Goal: Transaction & Acquisition: Download file/media

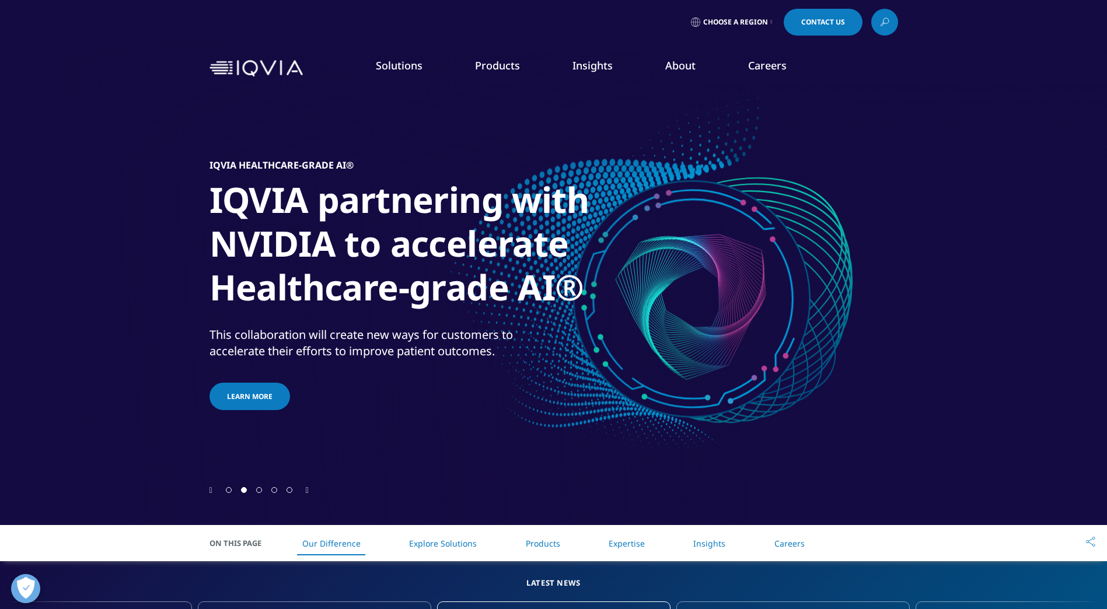
scroll to position [179, 0]
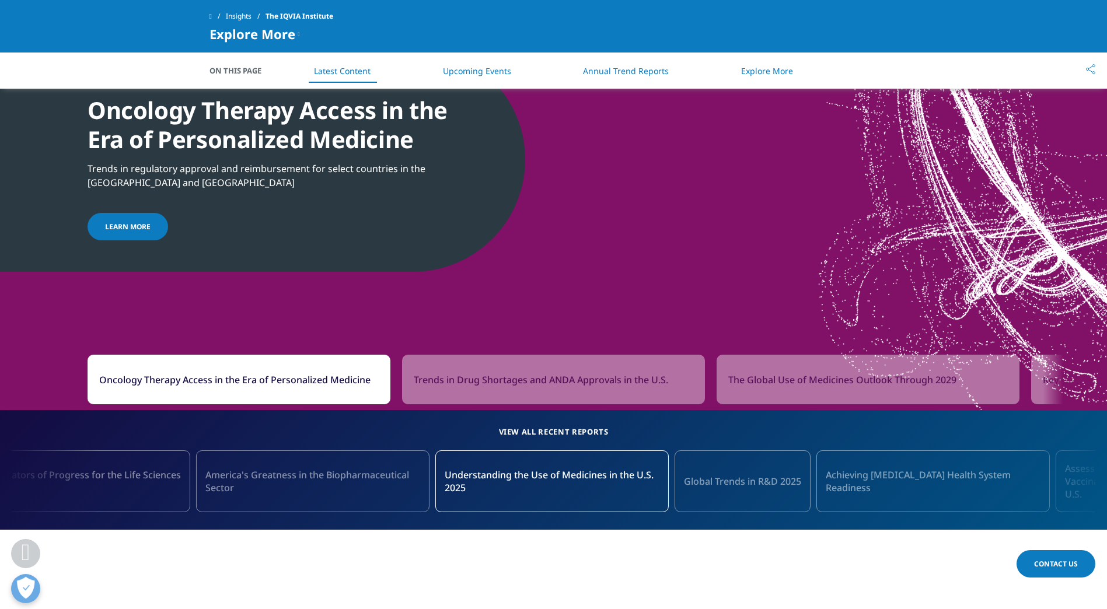
scroll to position [934, 0]
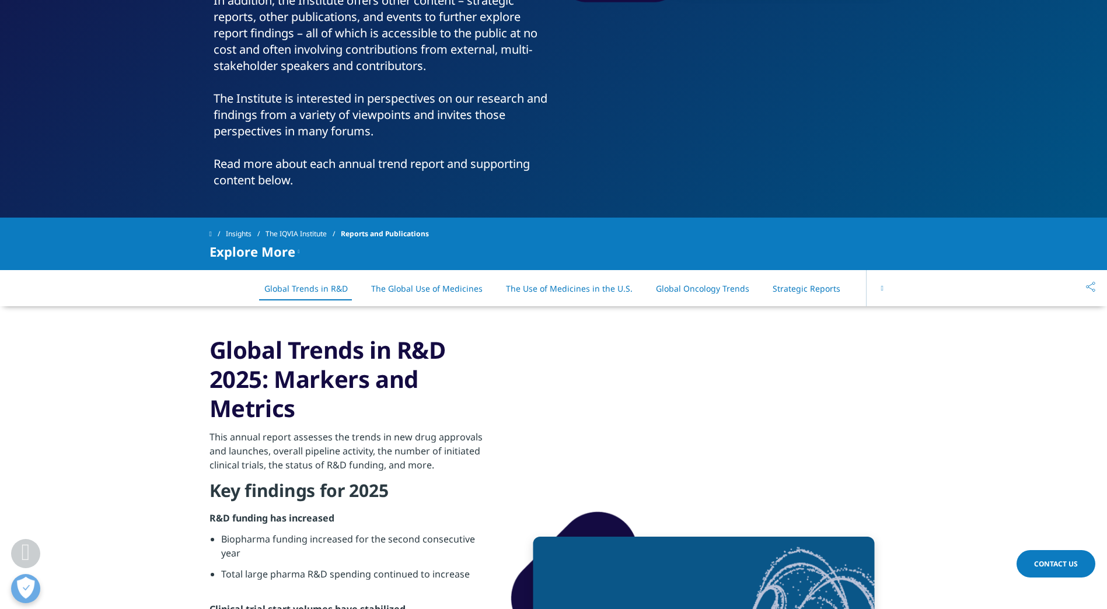
click at [881, 287] on icon at bounding box center [882, 288] width 2 height 7
click at [762, 290] on link "Strategic Reports" at bounding box center [757, 288] width 68 height 11
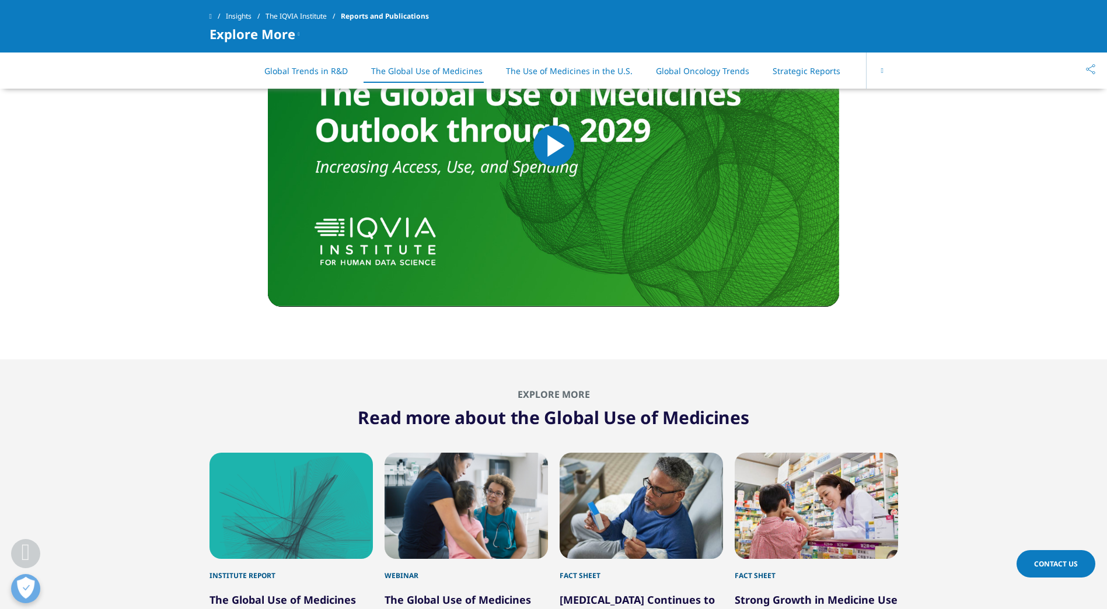
scroll to position [2923, 0]
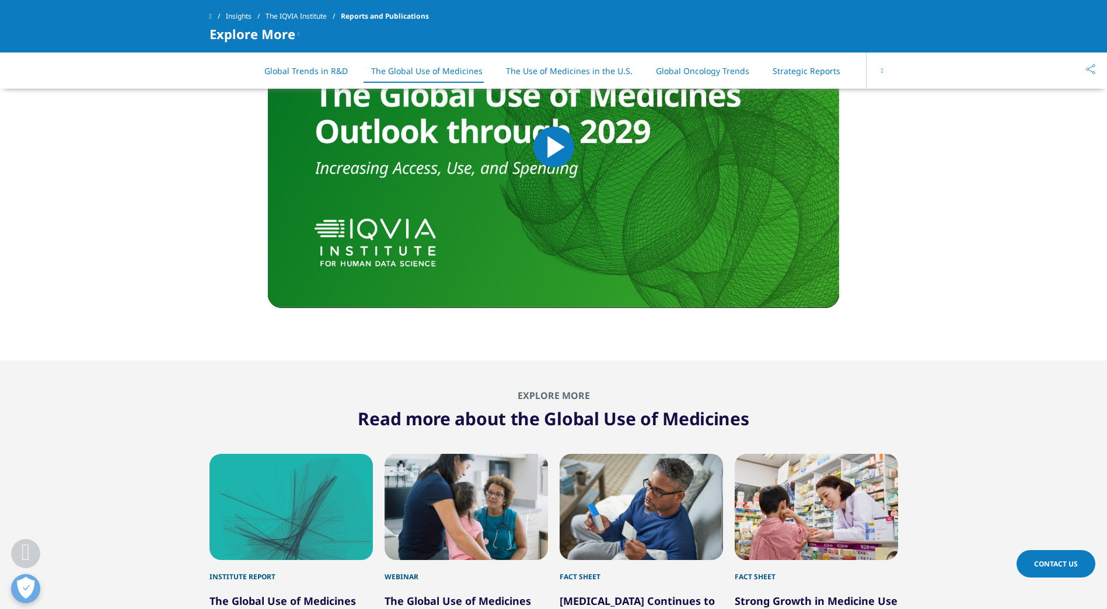
click at [251, 13] on link "Insights" at bounding box center [246, 16] width 40 height 21
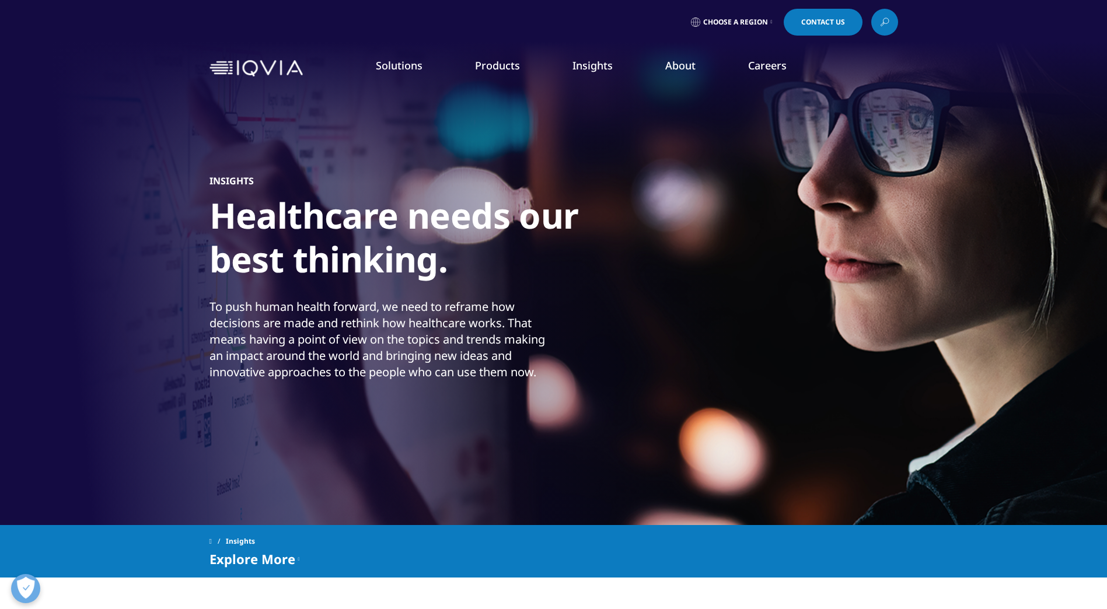
click at [884, 21] on icon at bounding box center [884, 22] width 9 height 15
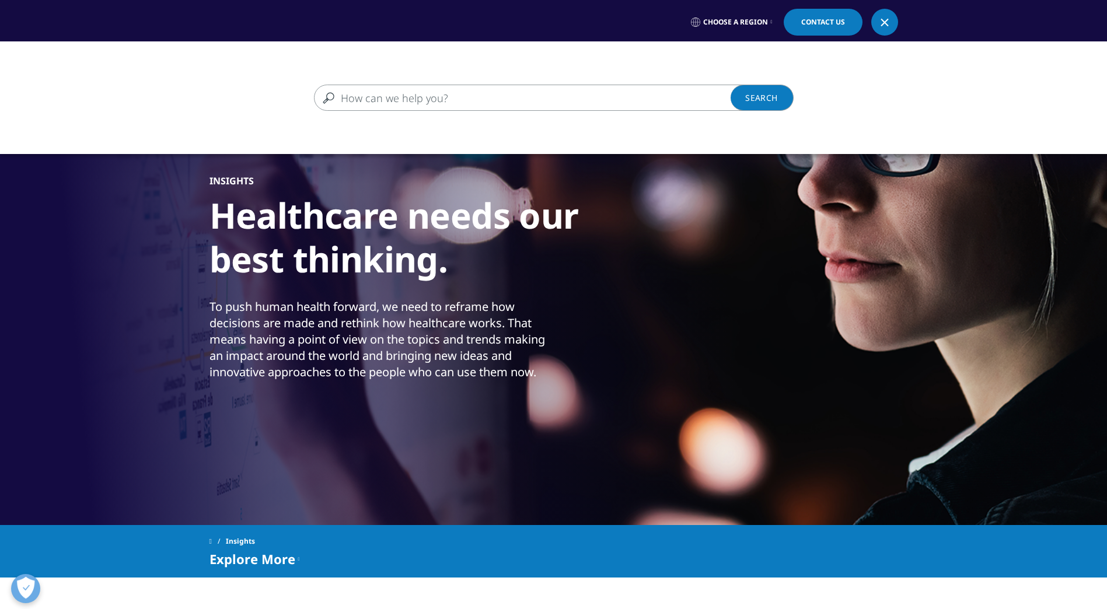
click at [445, 99] on input "Search" at bounding box center [537, 98] width 446 height 26
type input "temperature-controlled"
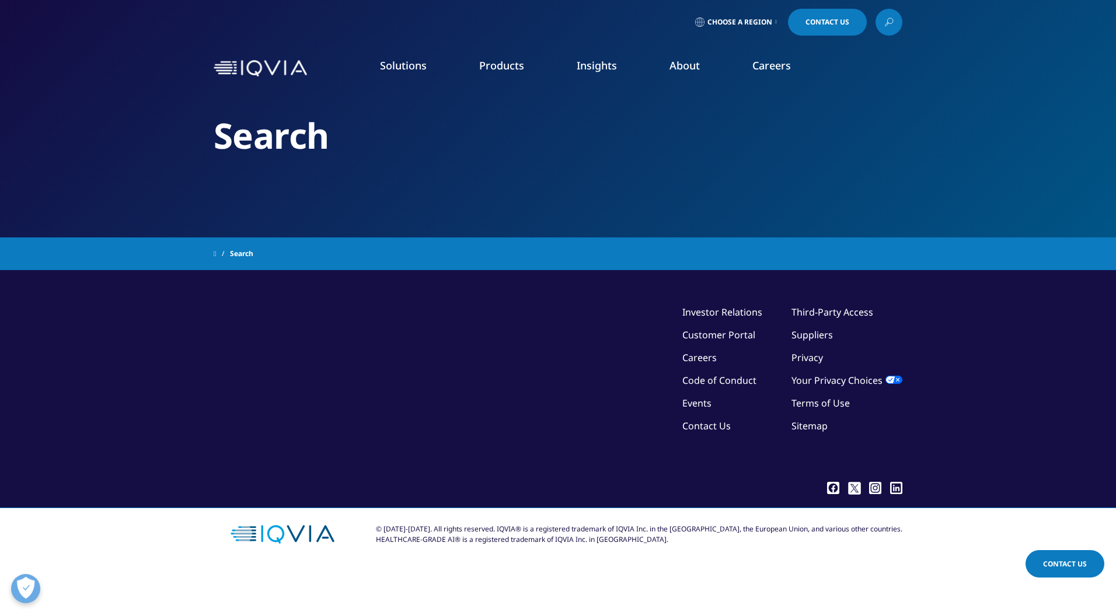
type input "temperature-controlled"
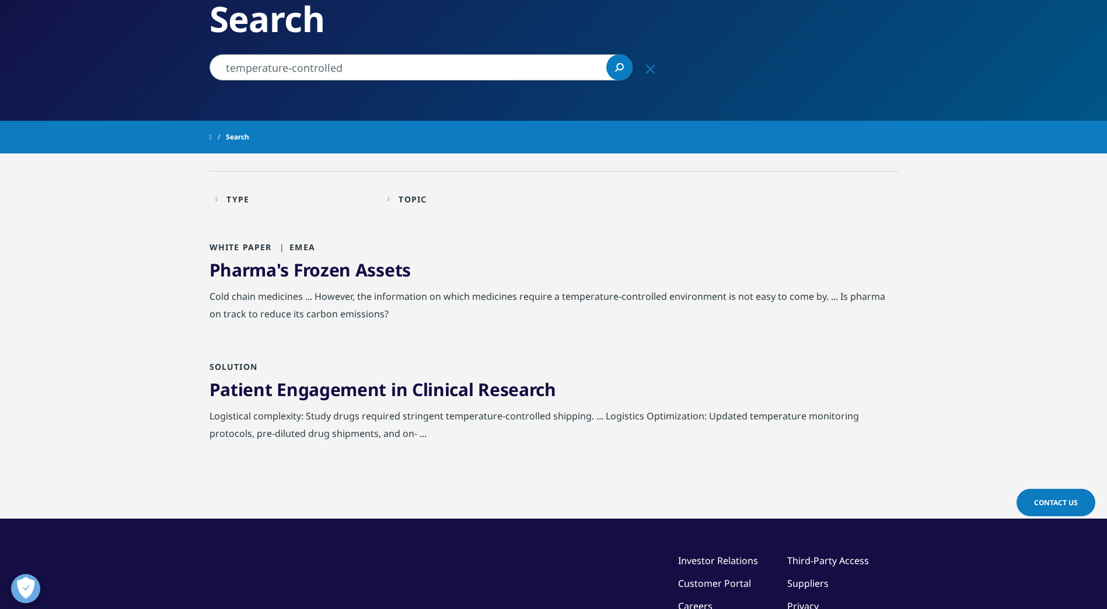
click at [363, 273] on link "Pharma's Frozen Assets" at bounding box center [310, 270] width 201 height 24
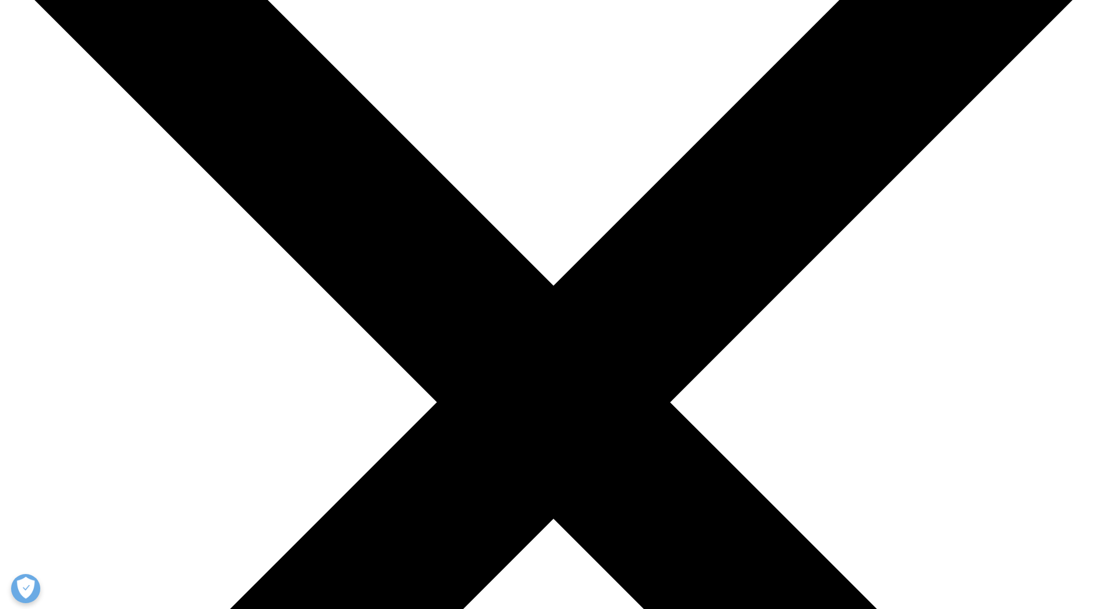
scroll to position [175, 0]
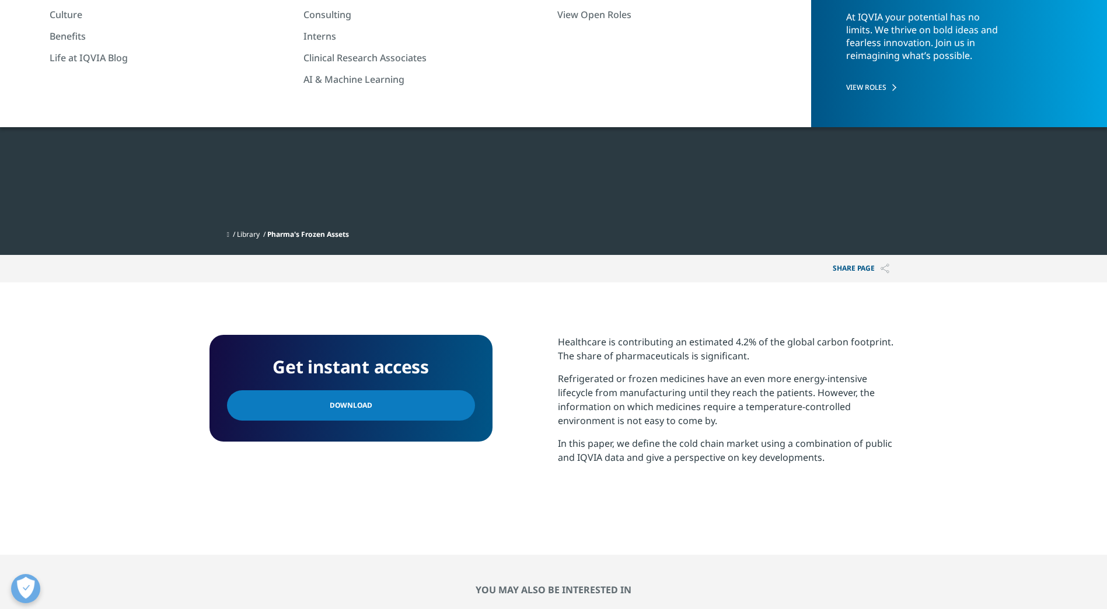
scroll to position [0, 0]
